Goal: Task Accomplishment & Management: Use online tool/utility

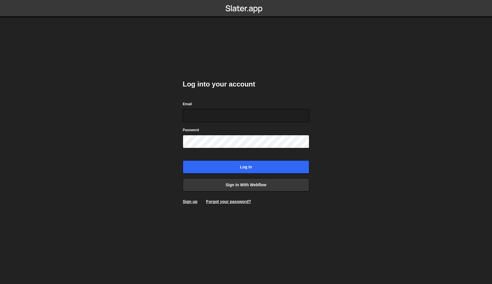
type input "ross@wearepolar.com"
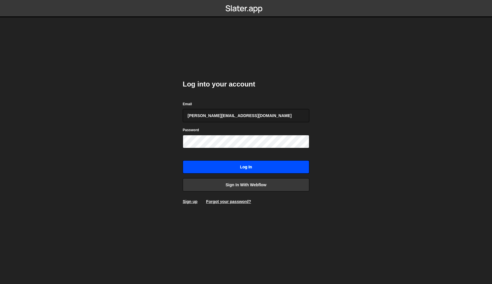
click at [203, 164] on input "Log in" at bounding box center [246, 166] width 127 height 13
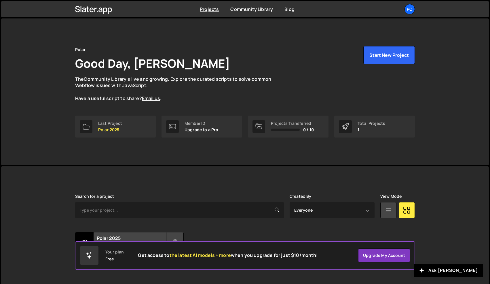
click at [126, 137] on div "Polar Good Day, [PERSON_NAME] The Community Library is live and growing. Explor…" at bounding box center [245, 91] width 357 height 147
click at [126, 131] on link "Last Project Polar 2025" at bounding box center [115, 126] width 81 height 22
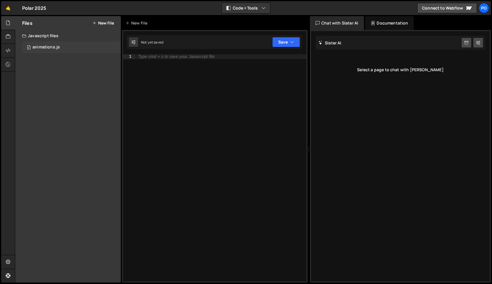
click at [52, 50] on div "0 animations.js 0" at bounding box center [71, 47] width 99 height 12
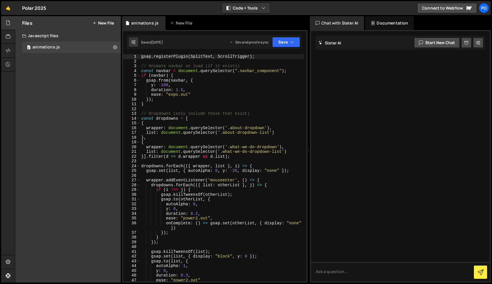
click at [237, 91] on div "gsap . registerPlugin ( SplitText , ScrollTrigger ) ; // Animate navbar on load…" at bounding box center [222, 172] width 164 height 236
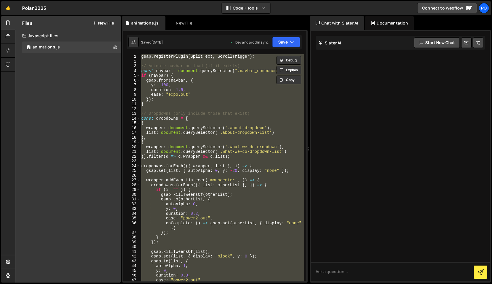
click at [230, 137] on div "gsap . registerPlugin ( SplitText , ScrollTrigger ) ; // Animate navbar on load…" at bounding box center [222, 167] width 164 height 227
paste textarea ")();"
type textarea "})();"
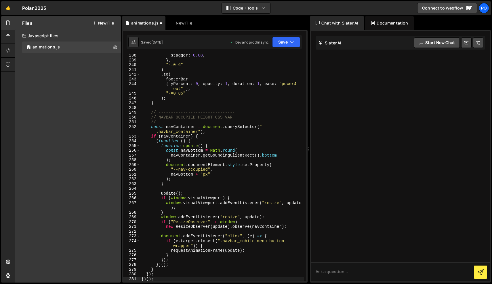
scroll to position [1265, 0]
click at [292, 37] on button "Save" at bounding box center [286, 42] width 28 height 10
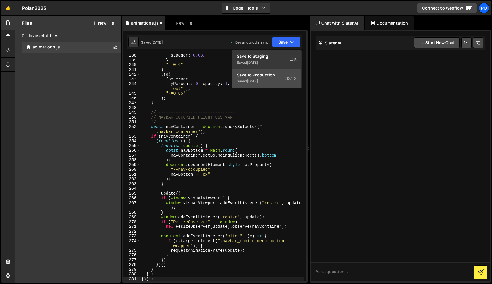
click at [247, 73] on div "Save to Production S" at bounding box center [267, 75] width 60 height 6
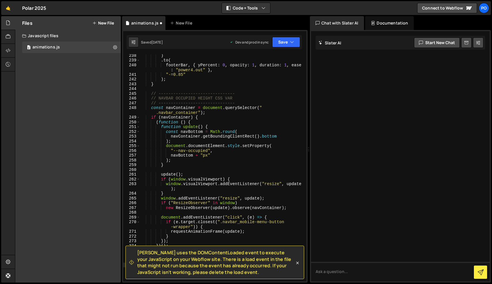
scroll to position [1260, 0]
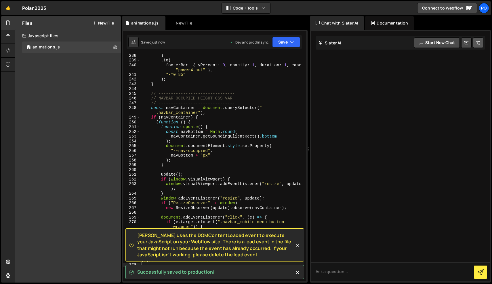
click at [479, 42] on icon at bounding box center [479, 43] width 4 height 6
select select "chat"
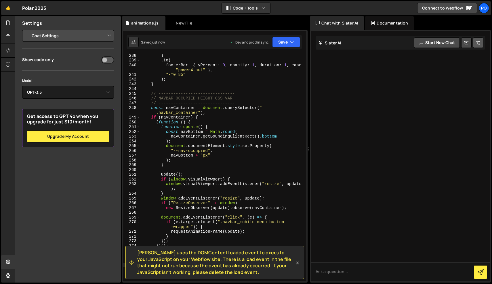
click at [479, 42] on icon at bounding box center [479, 43] width 4 height 6
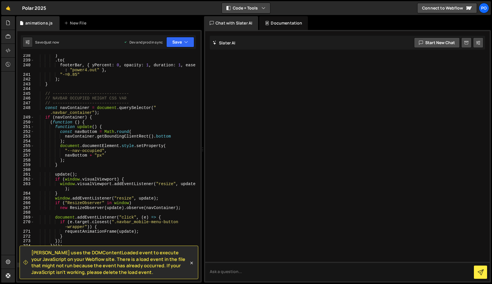
click at [248, 10] on button "Code + Tools" at bounding box center [246, 8] width 48 height 10
click at [250, 18] on button "Code Only" at bounding box center [246, 21] width 48 height 10
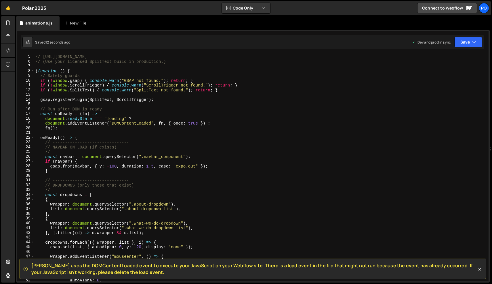
scroll to position [0, 0]
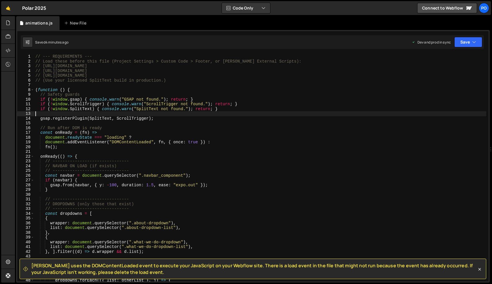
click at [222, 111] on div "// --- REQUIREMENTS --- // Load these before this file (Project Settings > Cust…" at bounding box center [260, 172] width 452 height 236
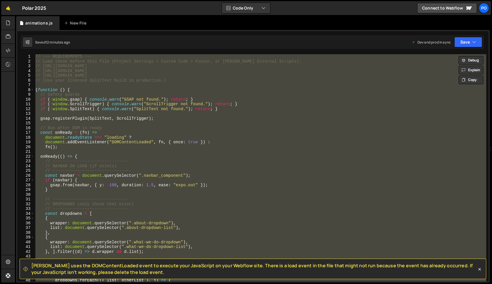
click at [216, 134] on div "// --- REQUIREMENTS --- // Load these before this file (Project Settings > Cust…" at bounding box center [260, 167] width 452 height 227
paste textarea
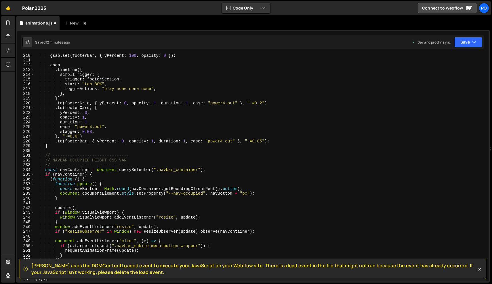
scroll to position [994, 0]
click at [472, 41] on button "Save" at bounding box center [469, 42] width 28 height 10
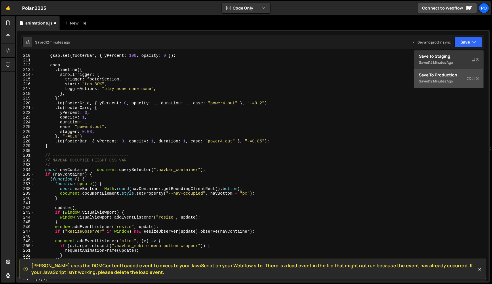
click at [457, 78] on div "Saved 12 minutes ago" at bounding box center [449, 81] width 60 height 7
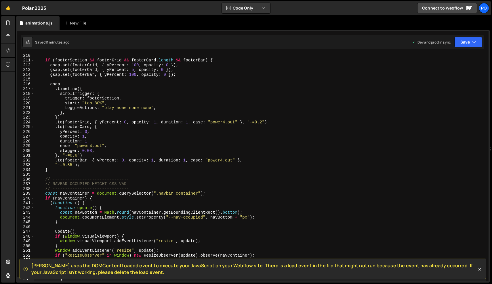
click at [225, 115] on div "if ( footerSection && footerGrid && footerCard . length && footerBar ) { gsap .…" at bounding box center [260, 171] width 452 height 236
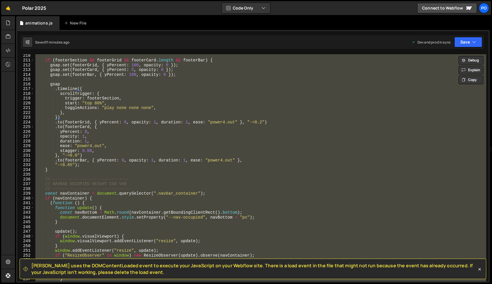
paste textarea
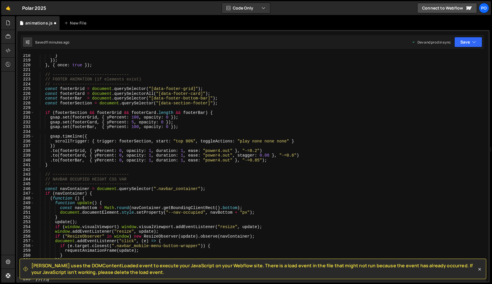
scroll to position [1032, 0]
click at [463, 43] on button "Save" at bounding box center [469, 42] width 28 height 10
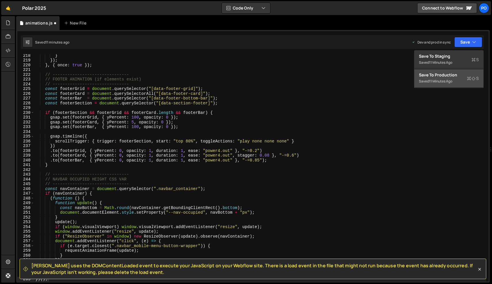
click at [472, 76] on icon at bounding box center [474, 78] width 4 height 6
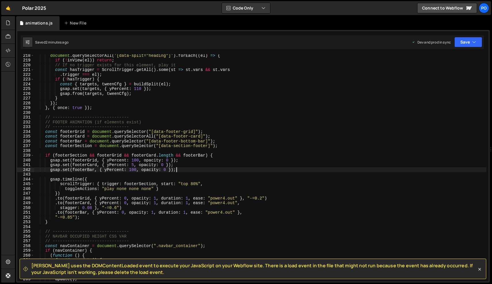
click at [277, 169] on div "document . querySelectorAll ( '[data-split="heading"]' ) . forEach (( el ) => {…" at bounding box center [260, 171] width 452 height 236
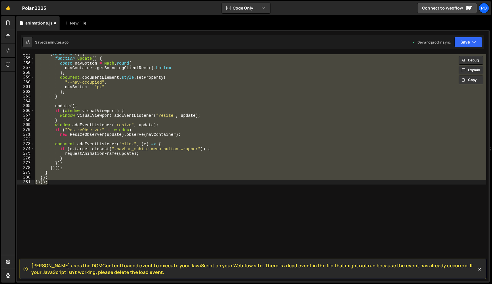
type textarea "}"
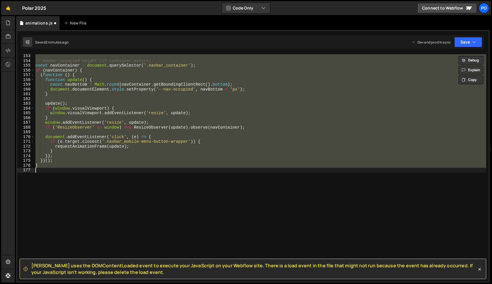
scroll to position [723, 0]
click at [467, 42] on button "Save" at bounding box center [469, 42] width 28 height 10
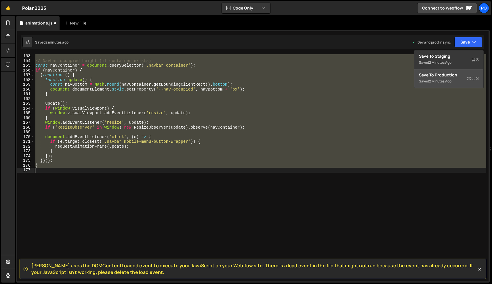
click at [459, 75] on div "Save to Production S" at bounding box center [449, 75] width 60 height 6
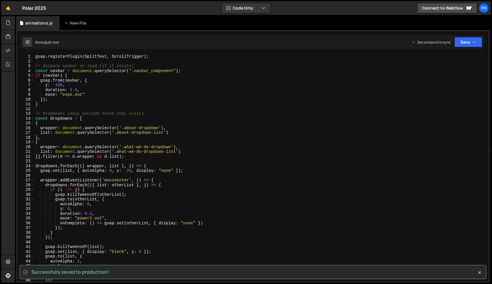
scroll to position [0, 0]
